Goal: Transaction & Acquisition: Book appointment/travel/reservation

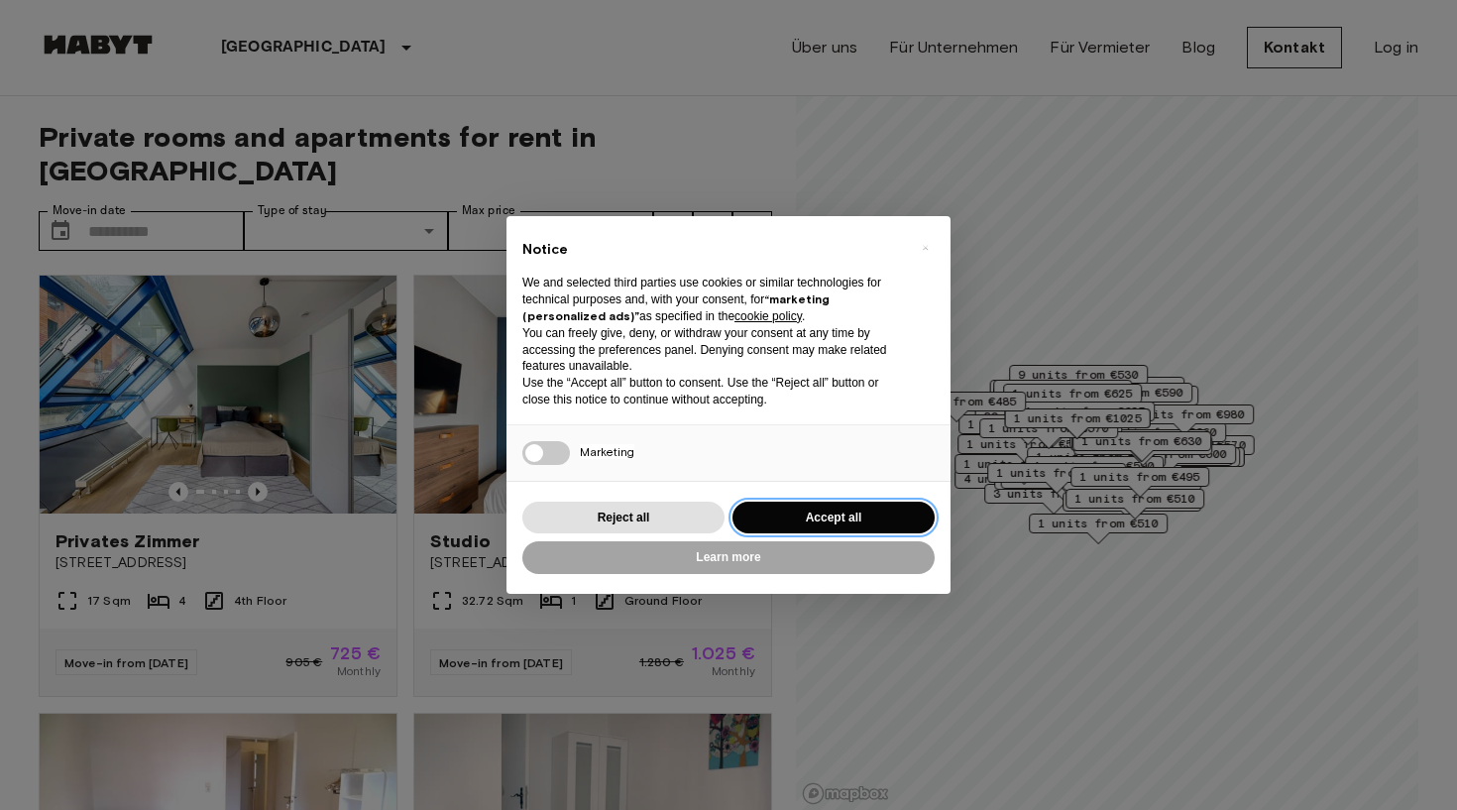
click at [817, 509] on button "Accept all" at bounding box center [833, 518] width 202 height 33
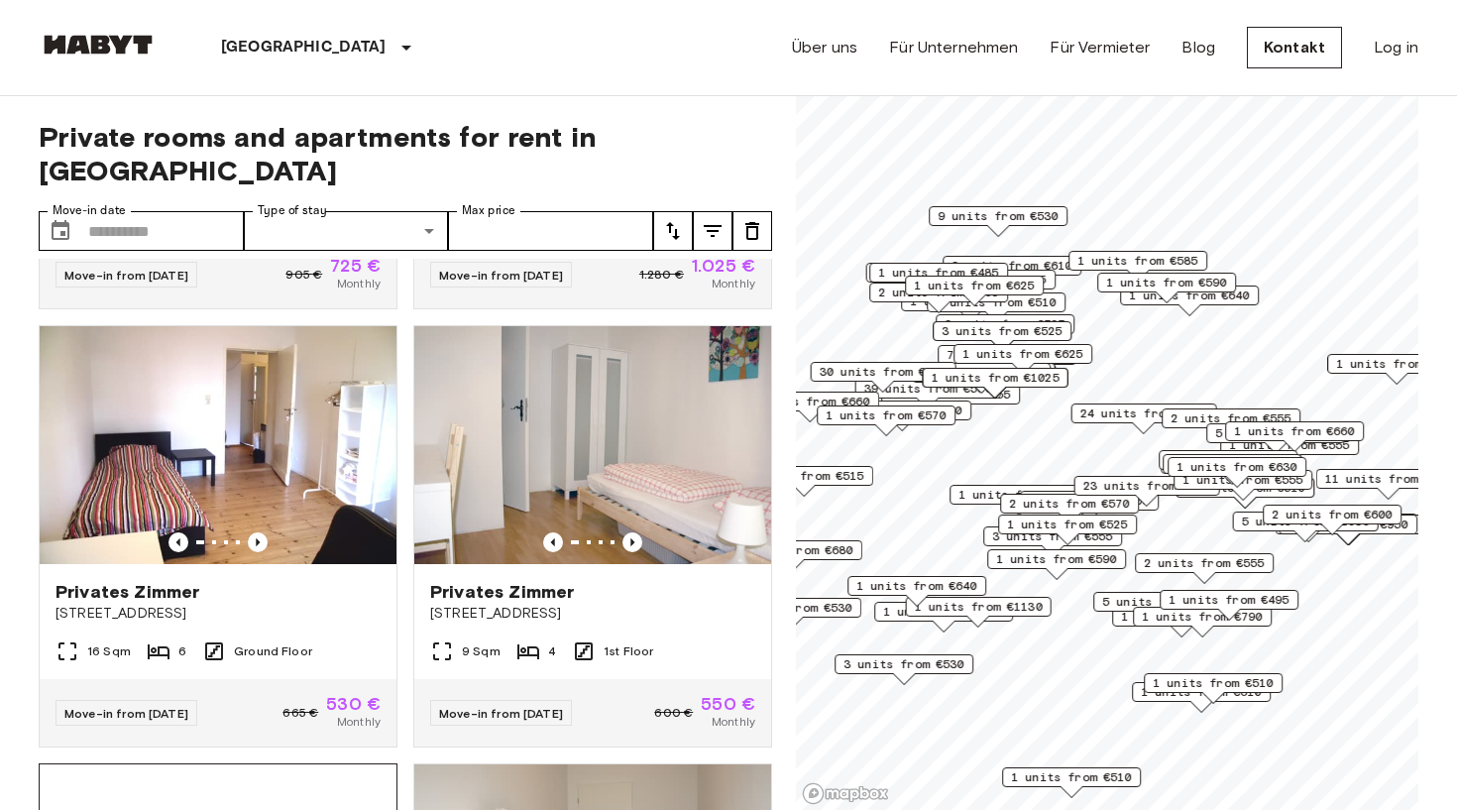
scroll to position [385, 0]
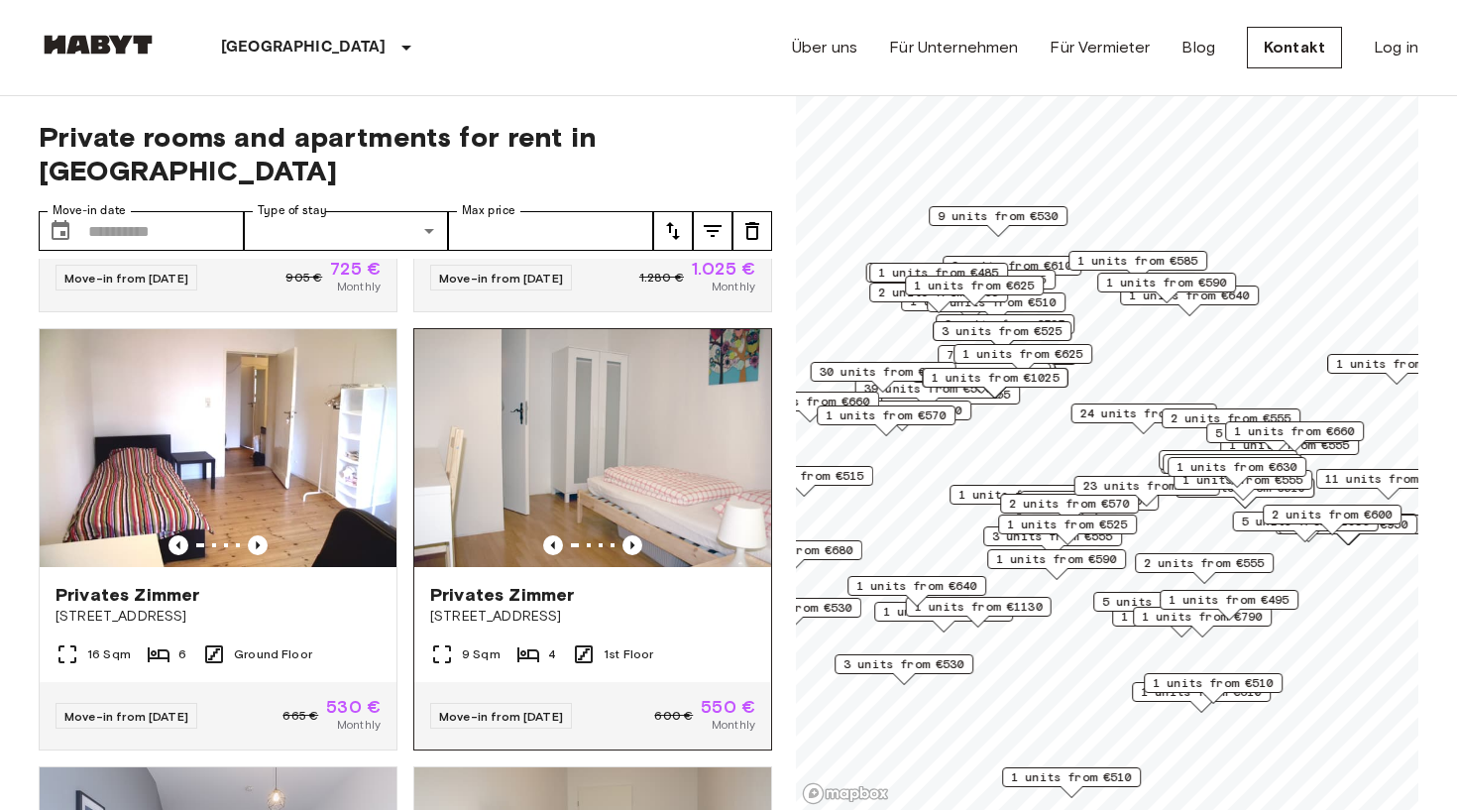
click at [524, 607] on span "[STREET_ADDRESS]" at bounding box center [592, 617] width 325 height 20
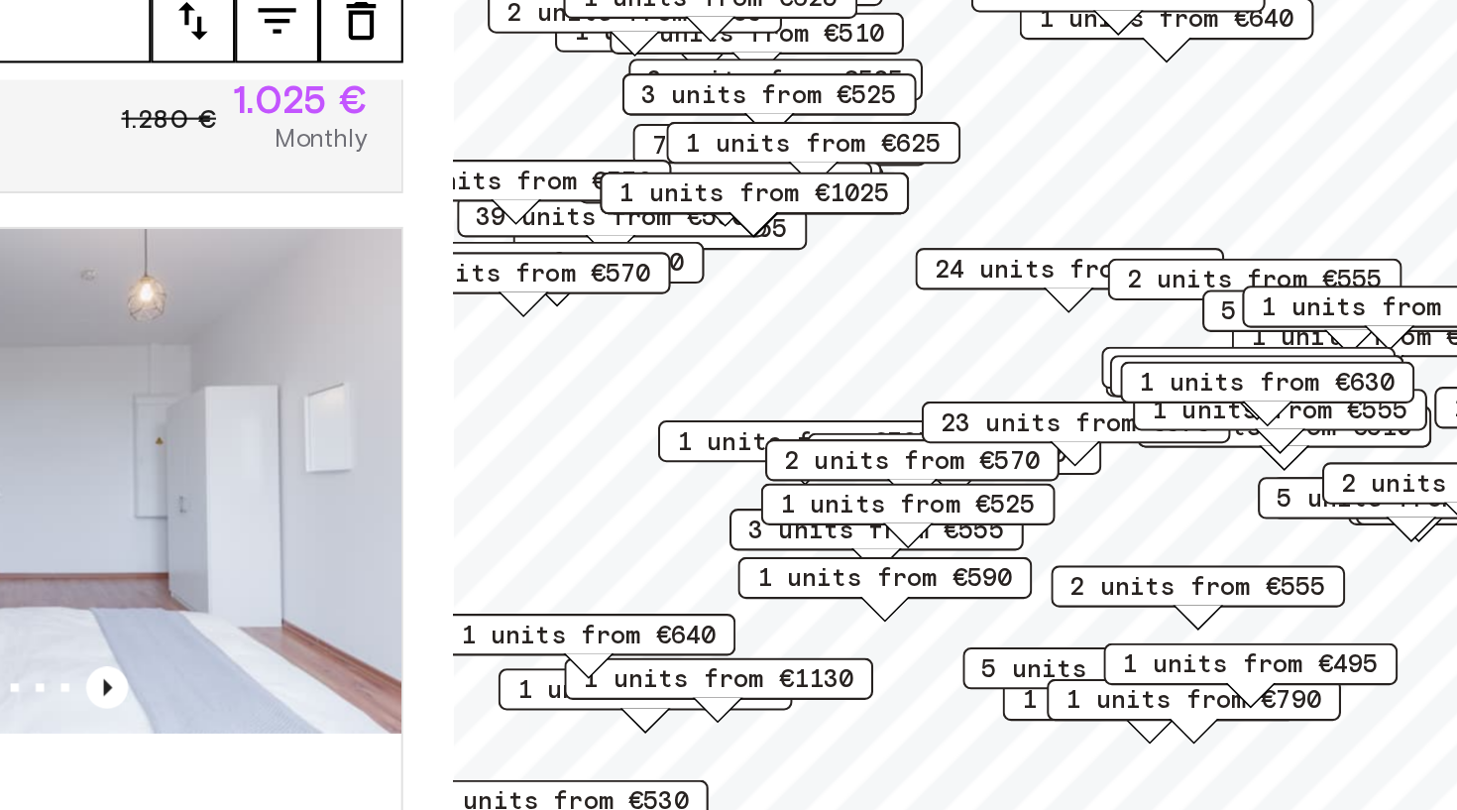
click at [1017, 410] on div "23 units from €575" at bounding box center [1090, 425] width 146 height 31
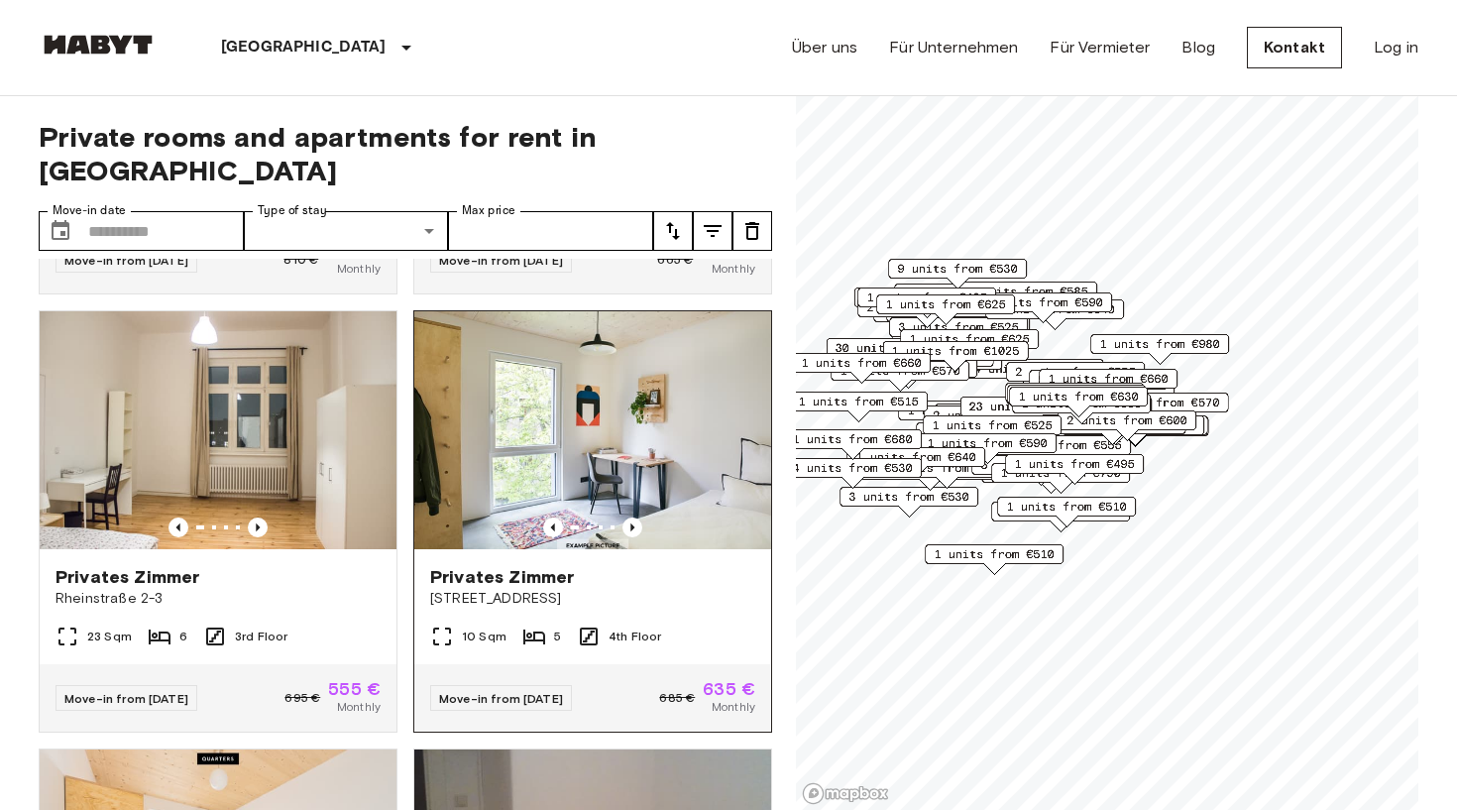
scroll to position [1281, 0]
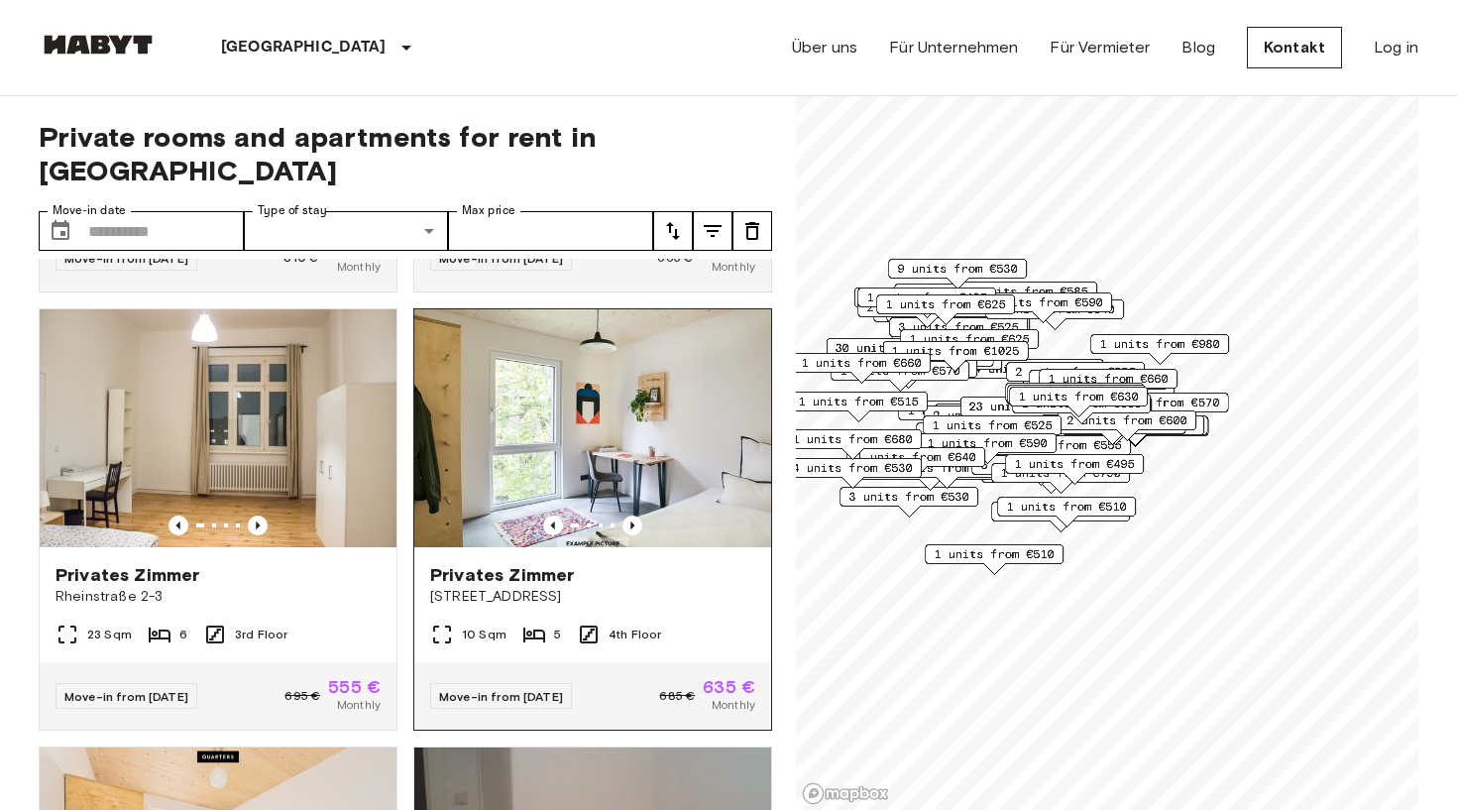
click at [563, 461] on img at bounding box center [592, 428] width 357 height 238
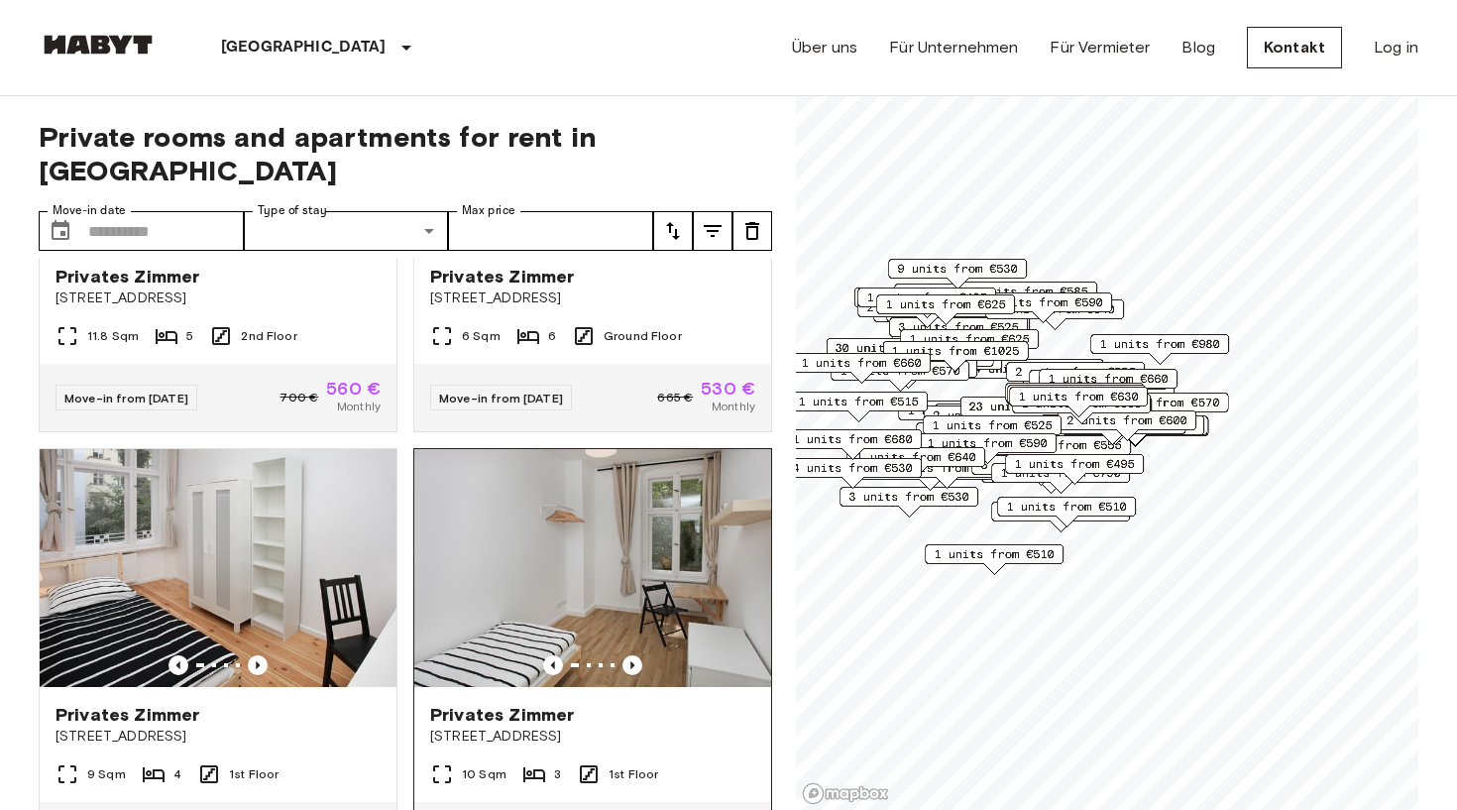
scroll to position [2395, 0]
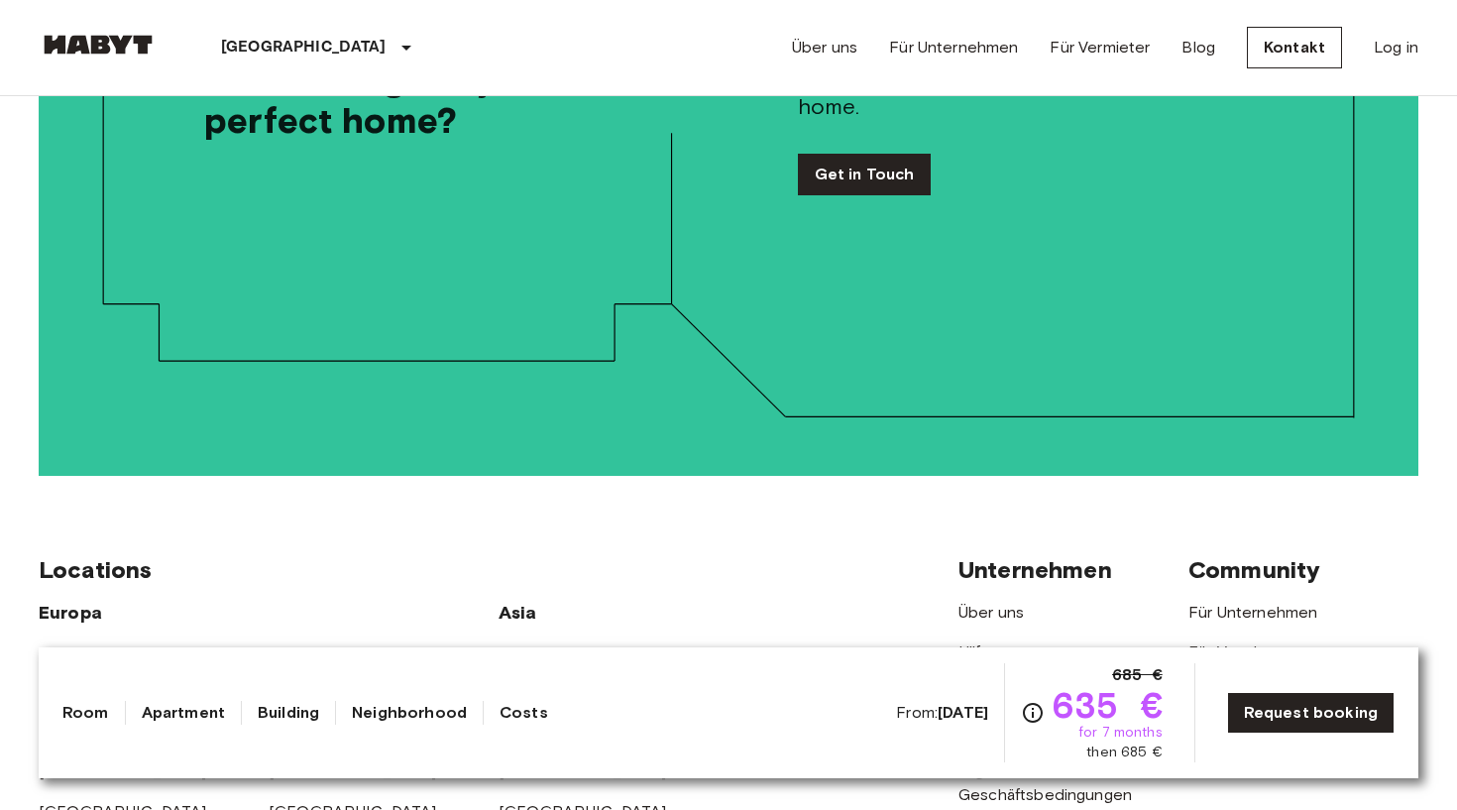
scroll to position [4277, 0]
